Goal: Check status

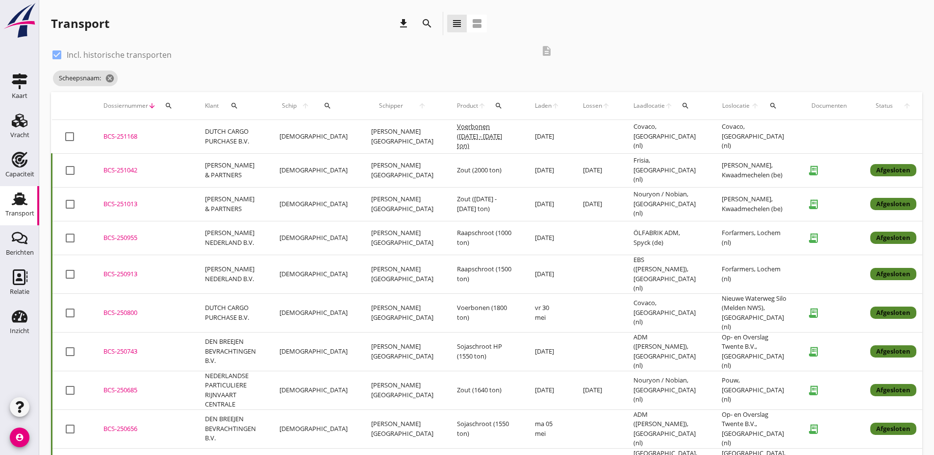
click at [293, 104] on span "Schip" at bounding box center [289, 105] width 20 height 9
click at [323, 102] on icon "search" at bounding box center [327, 106] width 8 height 8
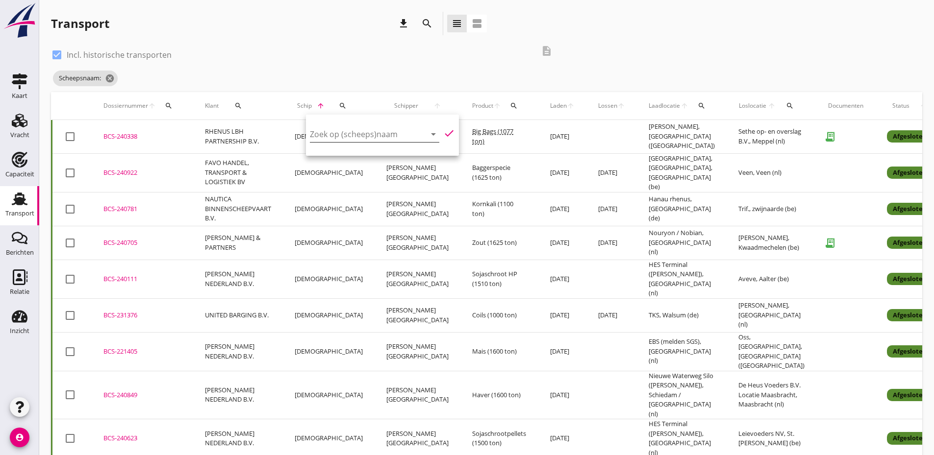
click at [336, 138] on input "Zoek op (scheeps)naam" at bounding box center [361, 134] width 102 height 16
click at [357, 154] on div "JALU" at bounding box center [394, 153] width 99 height 12
click at [443, 132] on icon "check" at bounding box center [449, 133] width 12 height 12
type input "JALU"
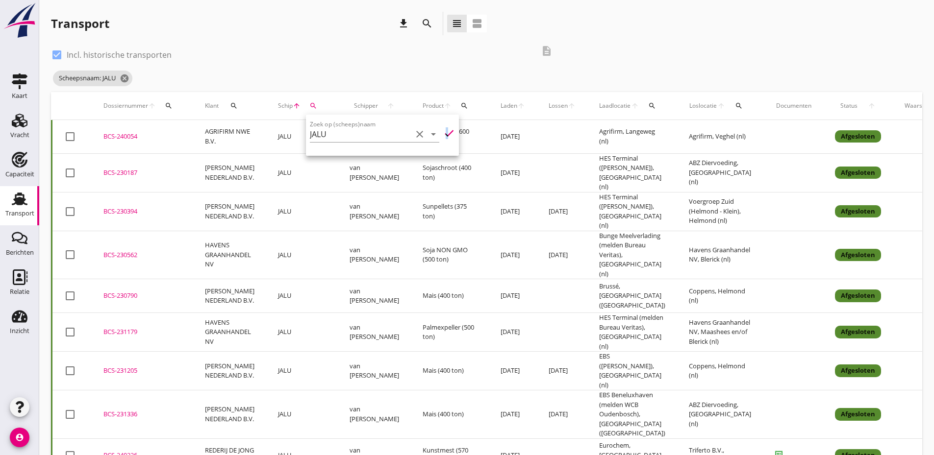
click at [443, 132] on icon "check" at bounding box center [449, 133] width 12 height 12
click at [125, 77] on icon "cancel" at bounding box center [125, 79] width 10 height 10
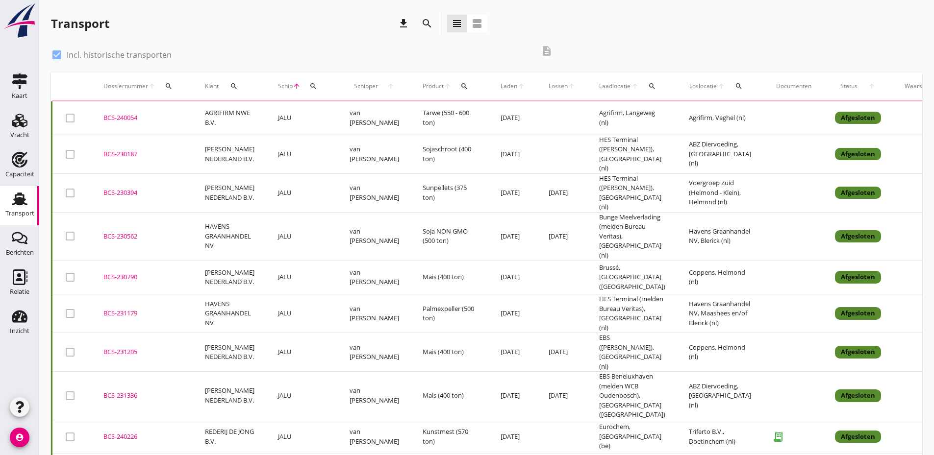
click at [170, 91] on button "search" at bounding box center [169, 86] width 18 height 18
click at [178, 116] on input "Zoeken op dossiernummer..." at bounding box center [215, 115] width 102 height 16
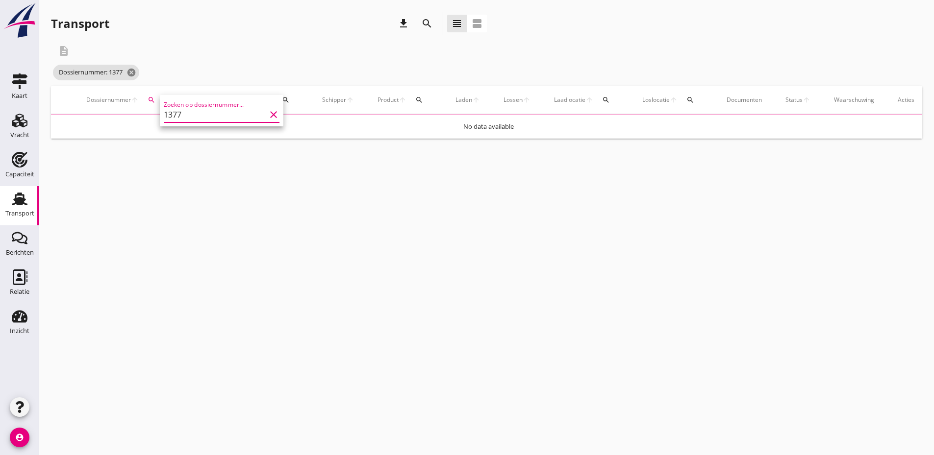
type input "1377"
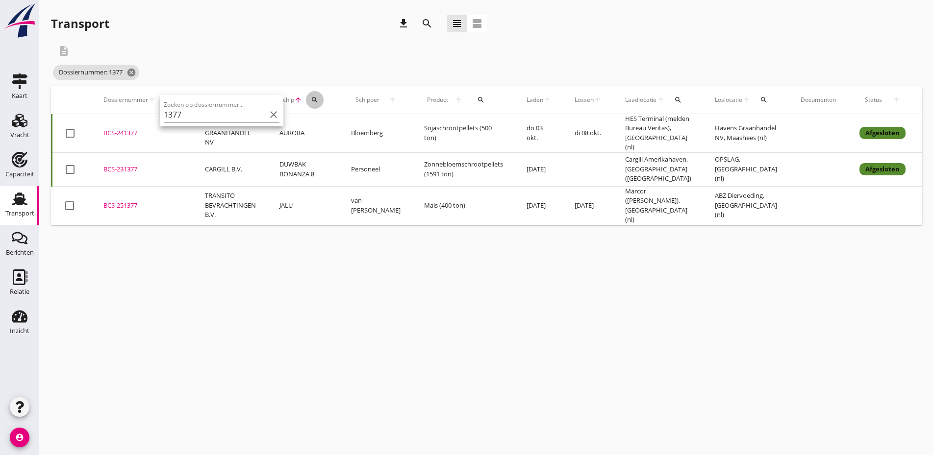
click at [314, 97] on icon "search" at bounding box center [315, 100] width 8 height 8
click at [342, 125] on input "Zoek op (scheeps)naam" at bounding box center [361, 129] width 102 height 16
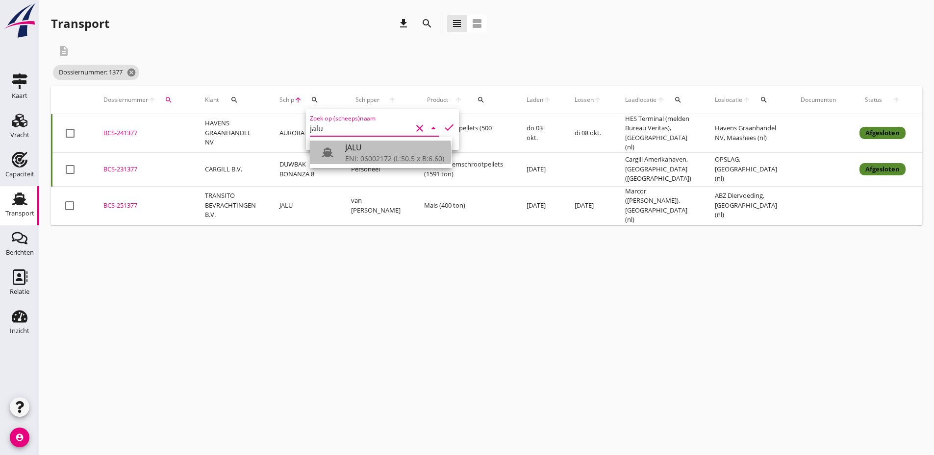
click at [356, 147] on div "JALU" at bounding box center [394, 148] width 99 height 12
click at [443, 127] on icon "check" at bounding box center [449, 128] width 12 height 12
type input "JALU"
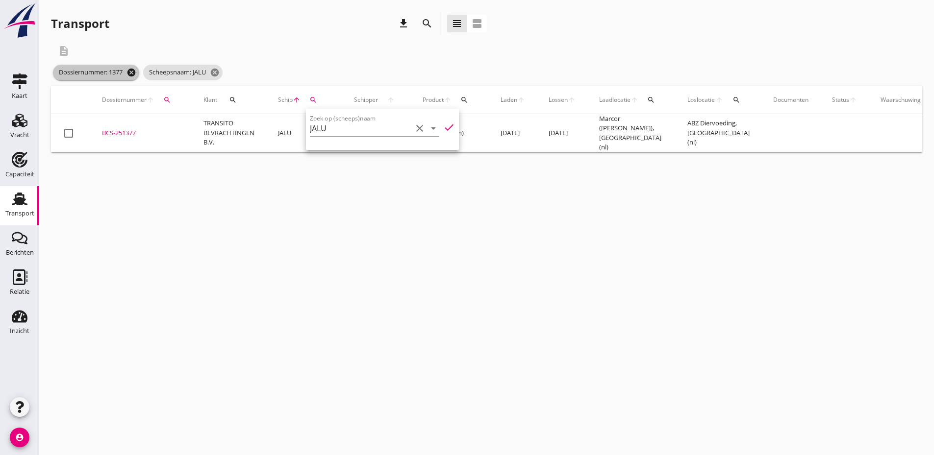
click at [132, 70] on icon "cancel" at bounding box center [131, 73] width 10 height 10
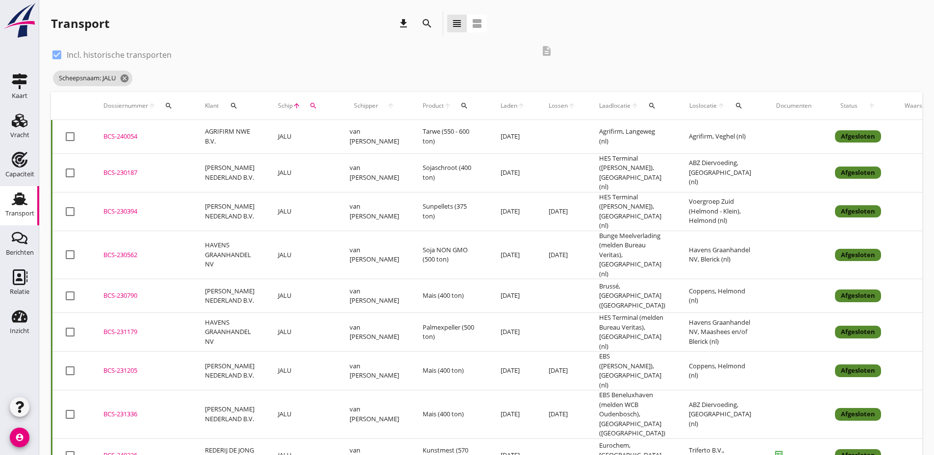
click at [151, 103] on icon "arrow_upward" at bounding box center [152, 106] width 8 height 8
click at [138, 107] on span "Dossiernummer" at bounding box center [125, 105] width 45 height 9
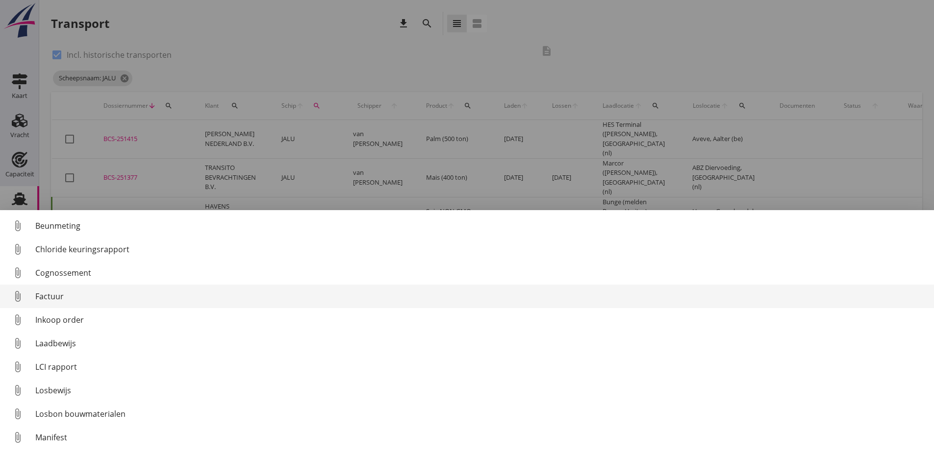
click at [56, 305] on link "attach_file Factuur" at bounding box center [467, 297] width 934 height 24
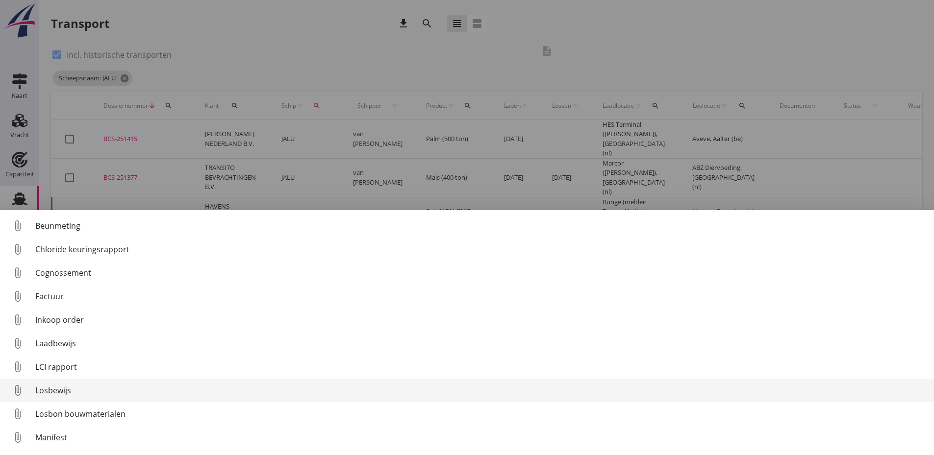
click at [58, 386] on div "Losbewijs" at bounding box center [480, 391] width 890 height 12
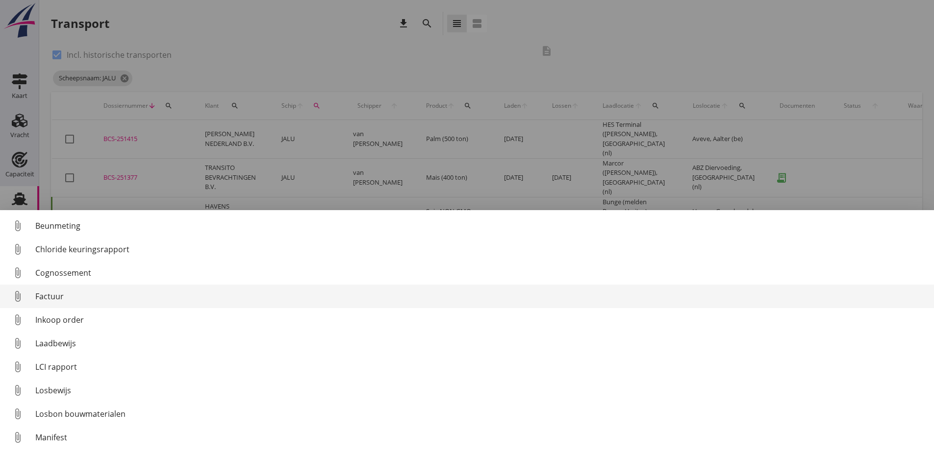
click at [44, 296] on div "Factuur" at bounding box center [480, 297] width 890 height 12
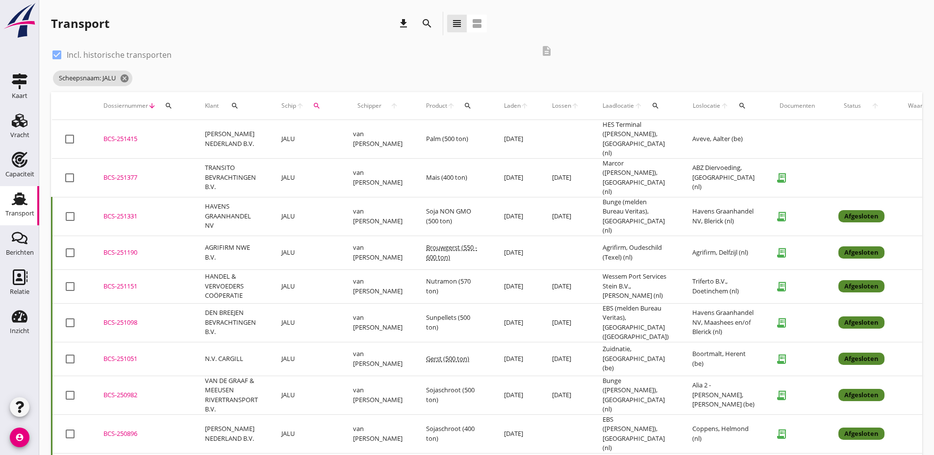
click at [129, 173] on div "BCS-251377" at bounding box center [142, 178] width 78 height 10
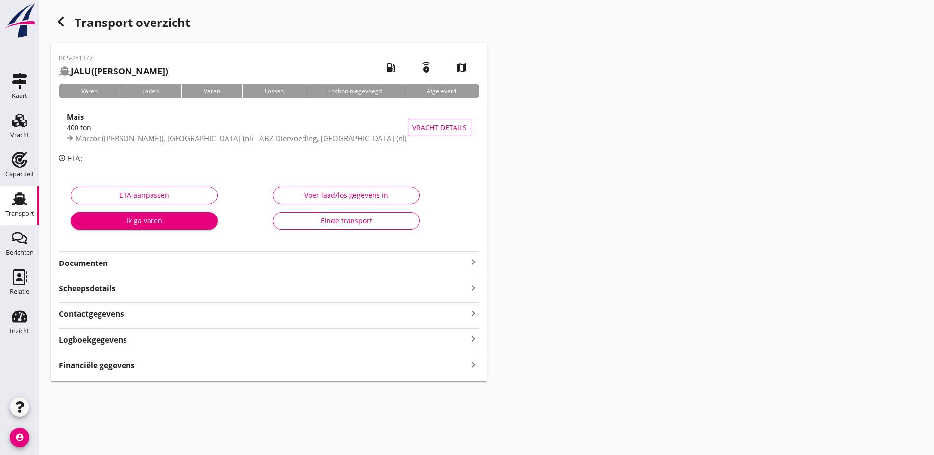
click at [365, 223] on div "Einde transport" at bounding box center [346, 221] width 130 height 10
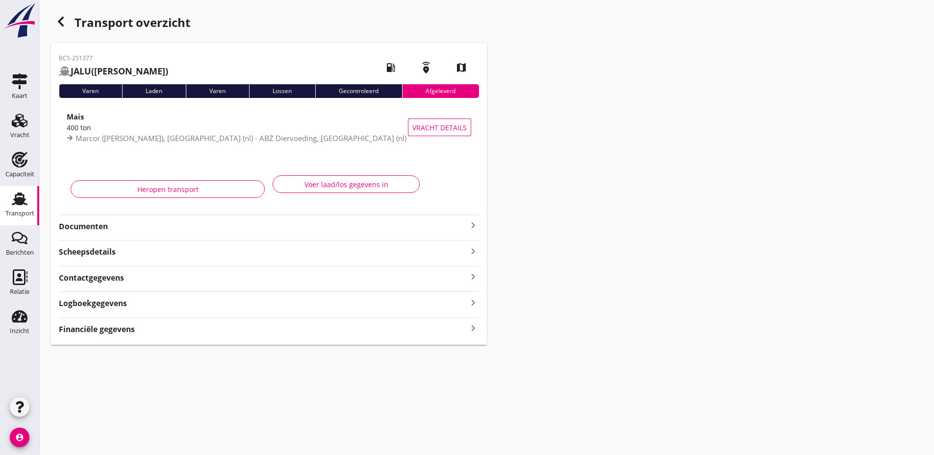
click at [66, 25] on icon "button" at bounding box center [61, 22] width 12 height 12
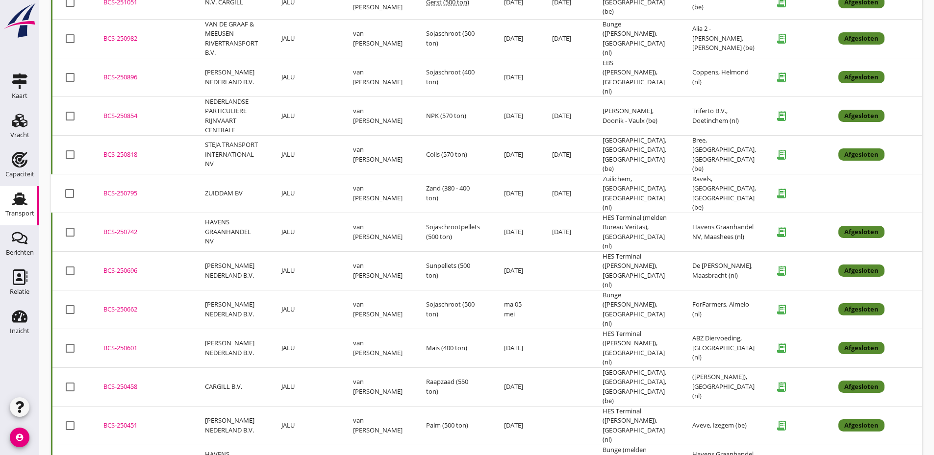
scroll to position [389, 0]
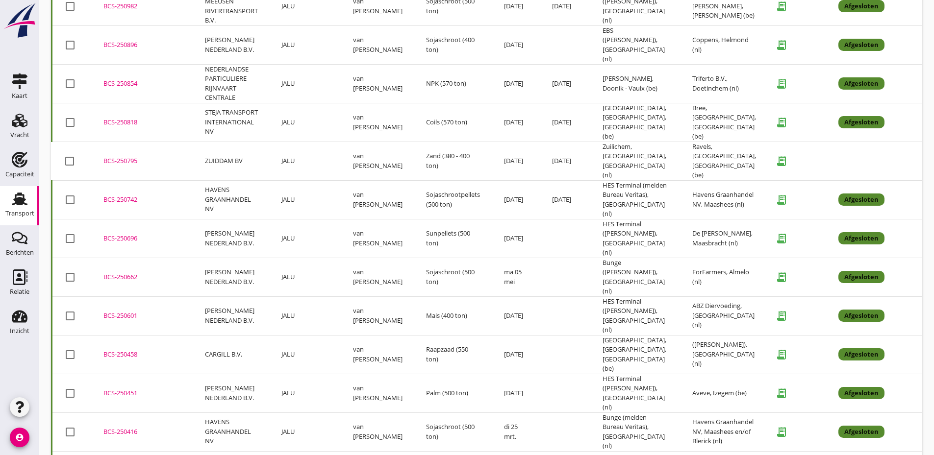
click at [128, 156] on div "BCS-250795" at bounding box center [142, 161] width 78 height 10
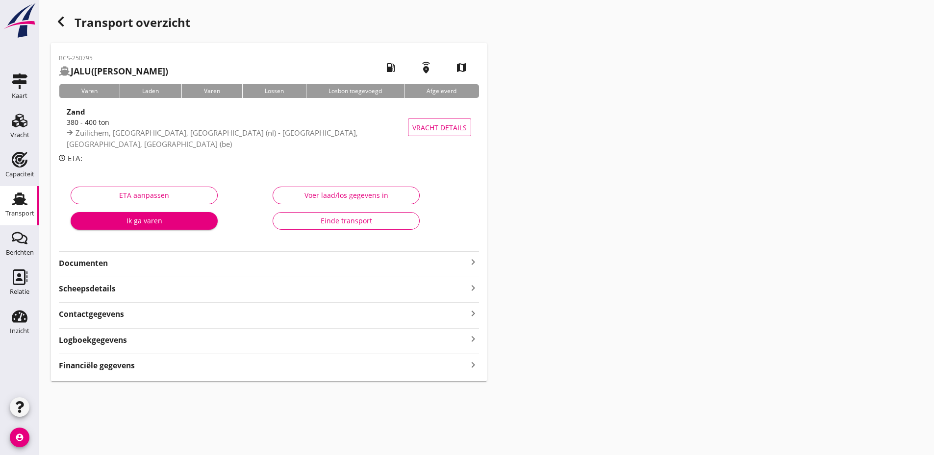
click at [318, 224] on div "Einde transport" at bounding box center [346, 221] width 130 height 10
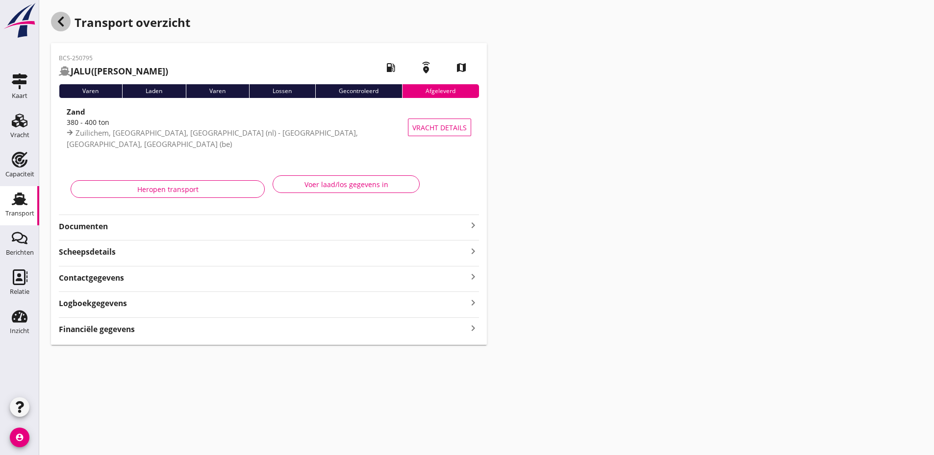
click at [56, 20] on icon "button" at bounding box center [61, 22] width 12 height 12
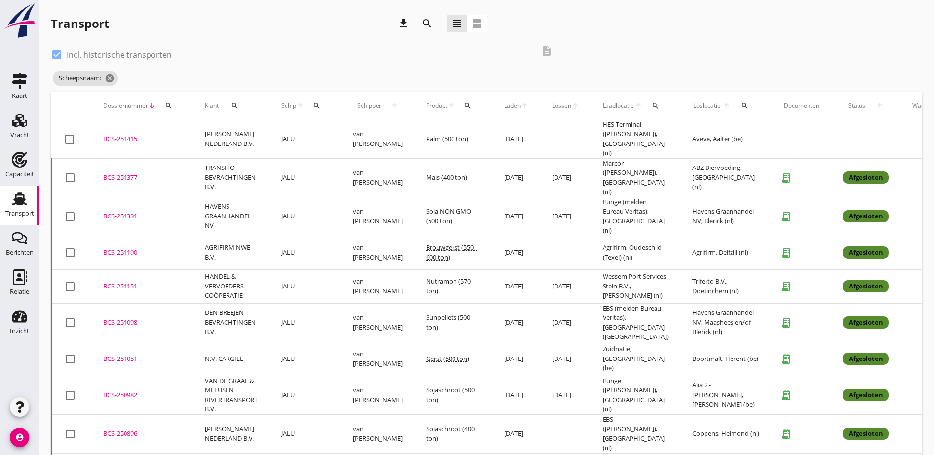
click at [870, 103] on icon "arrow_upward" at bounding box center [879, 106] width 19 height 8
click at [870, 106] on icon "arrow_upward" at bounding box center [879, 106] width 19 height 8
click at [842, 105] on span "Status" at bounding box center [856, 105] width 28 height 9
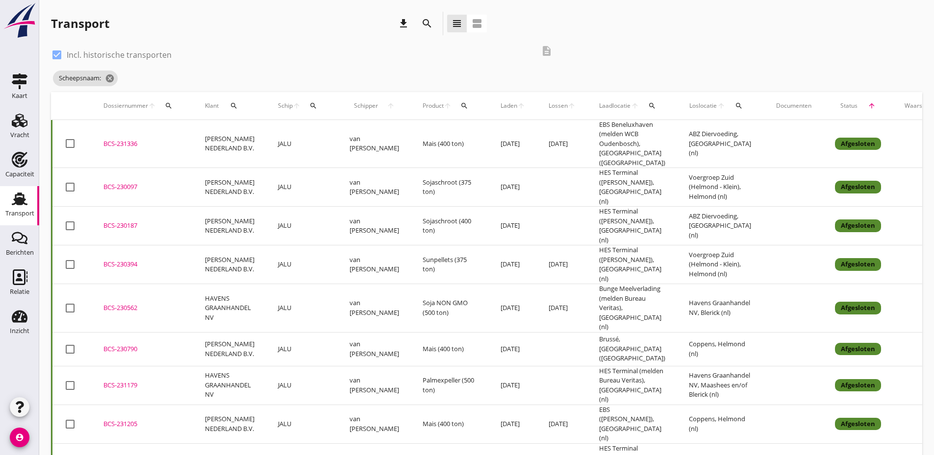
click at [835, 105] on span "Status" at bounding box center [849, 105] width 28 height 9
click at [835, 104] on span "Status" at bounding box center [849, 105] width 28 height 9
click at [112, 76] on icon "cancel" at bounding box center [110, 79] width 10 height 10
